Goal: Task Accomplishment & Management: Use online tool/utility

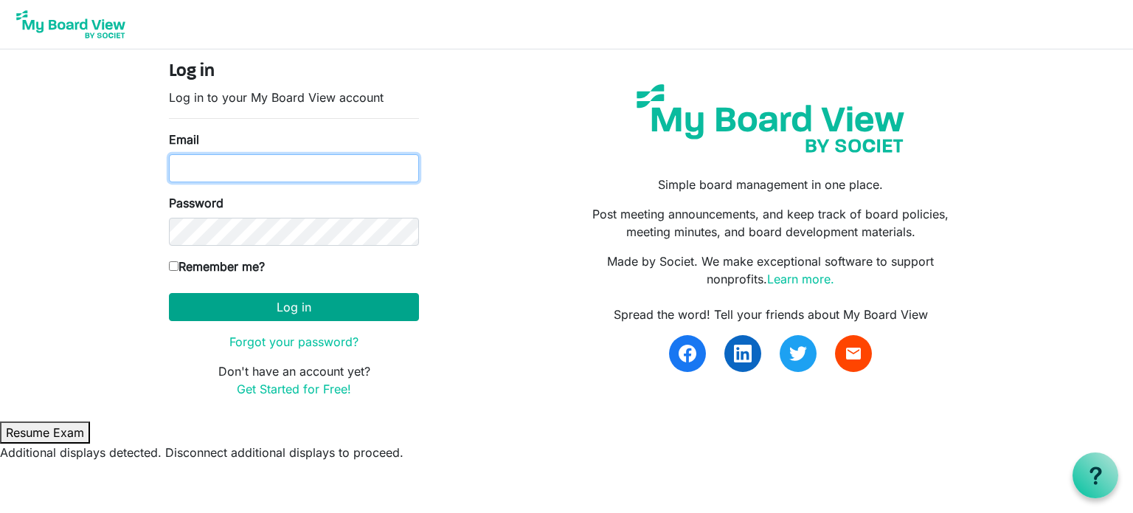
type input "[PERSON_NAME][EMAIL_ADDRESS][PERSON_NAME][DOMAIN_NAME]"
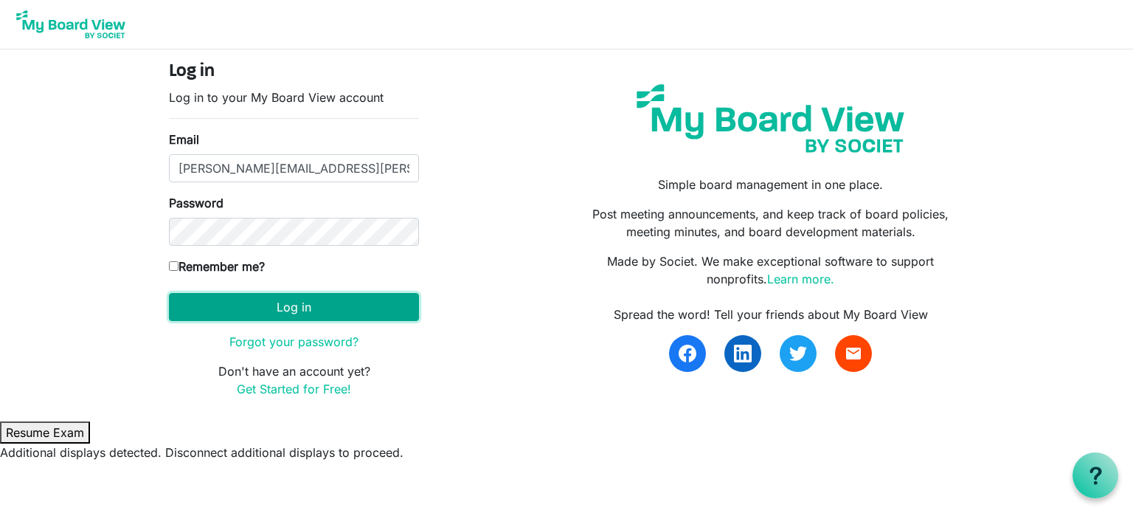
click at [319, 305] on button "Log in" at bounding box center [294, 307] width 250 height 28
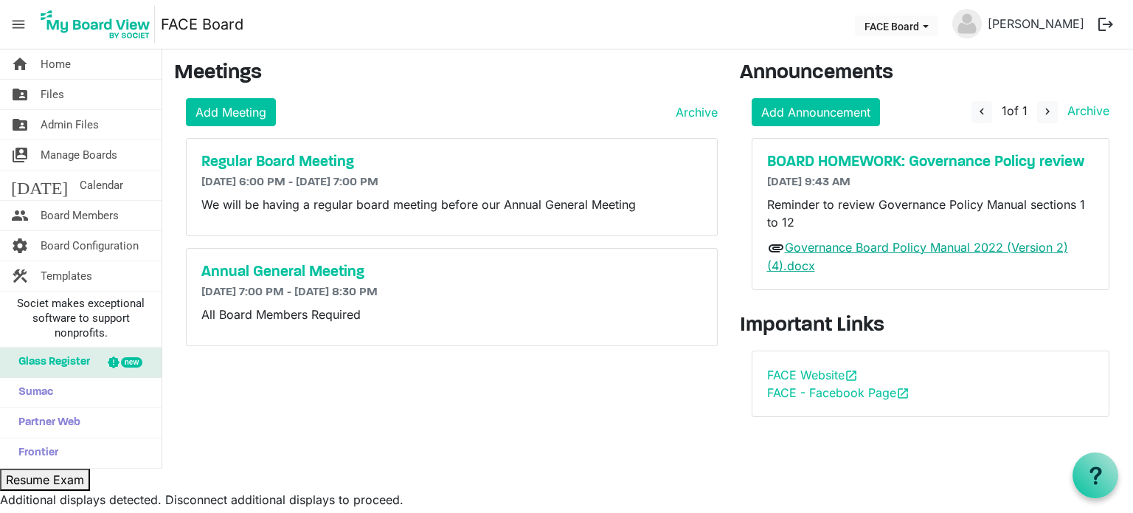
click at [831, 244] on link "Governance Board Policy Manual 2022 (Version 2) (4).docx" at bounding box center [917, 257] width 301 height 34
